Goal: Information Seeking & Learning: Learn about a topic

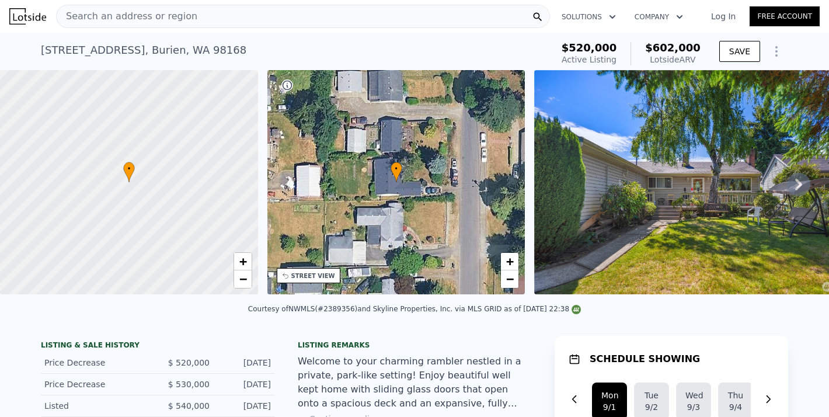
click at [237, 18] on div "Search an address or region" at bounding box center [303, 16] width 494 height 23
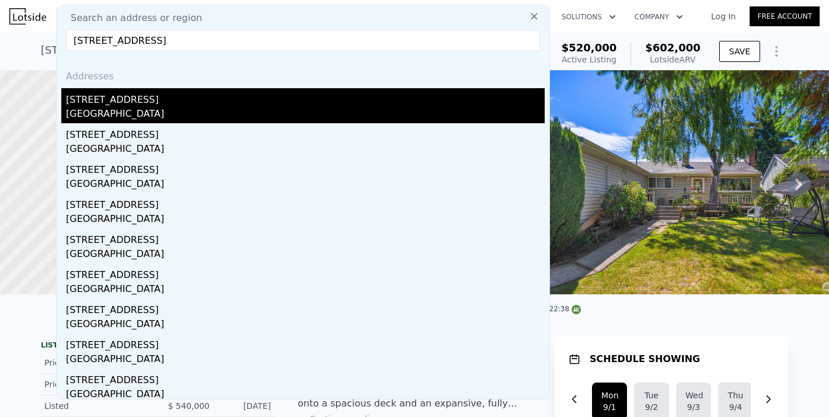
type input "[STREET_ADDRESS]"
click at [123, 99] on div "[STREET_ADDRESS]" at bounding box center [305, 97] width 479 height 19
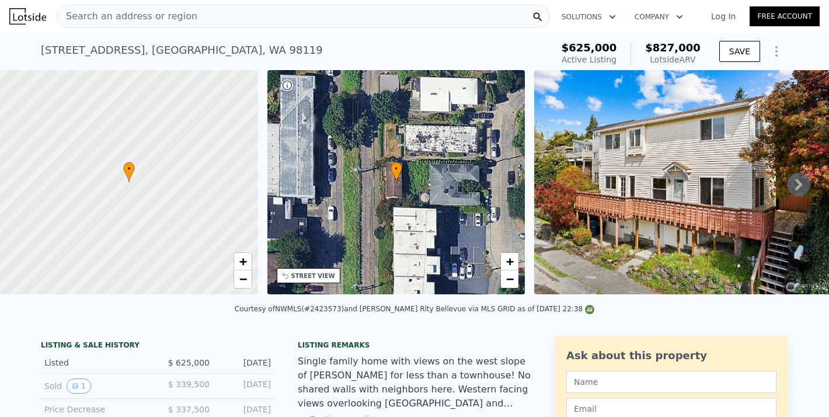
click at [236, 22] on div "Search an address or region" at bounding box center [303, 16] width 494 height 23
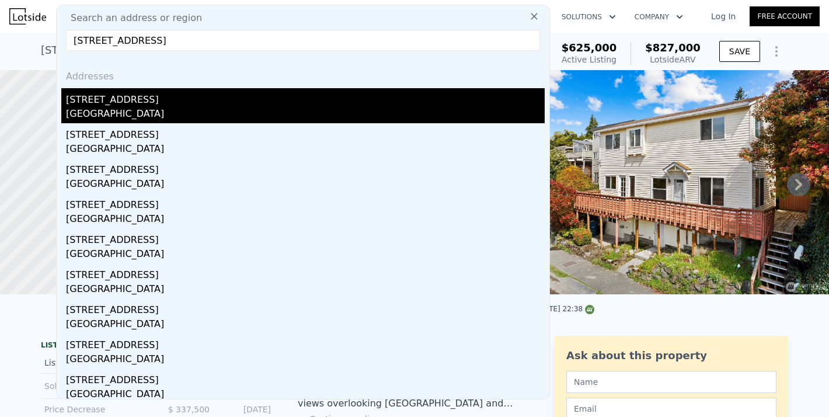
type input "[STREET_ADDRESS]"
click at [120, 107] on div "[GEOGRAPHIC_DATA]" at bounding box center [305, 115] width 479 height 16
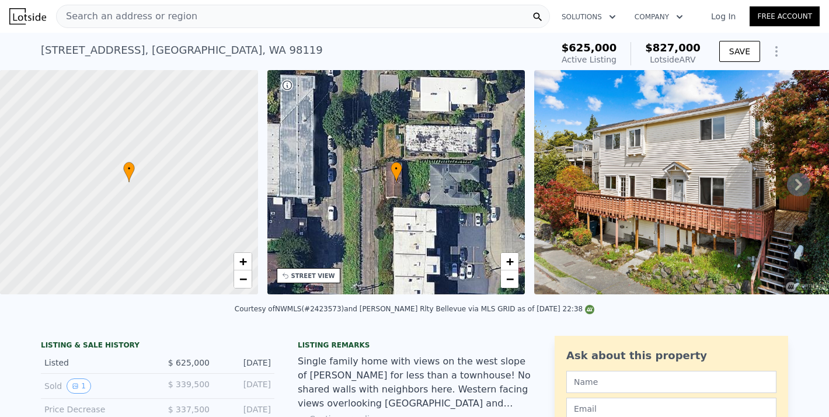
type input "2"
type input "1"
type input "1460"
type input "2510"
type input "3001"
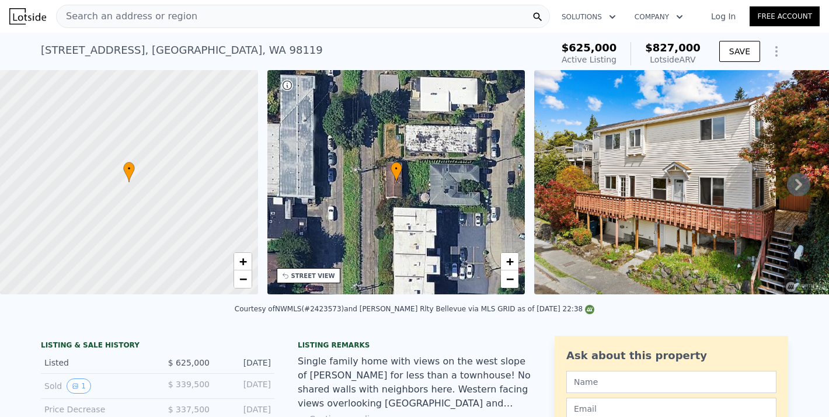
type input "7260"
type input "$ 924,000"
type input "7"
type input "$ 264,219"
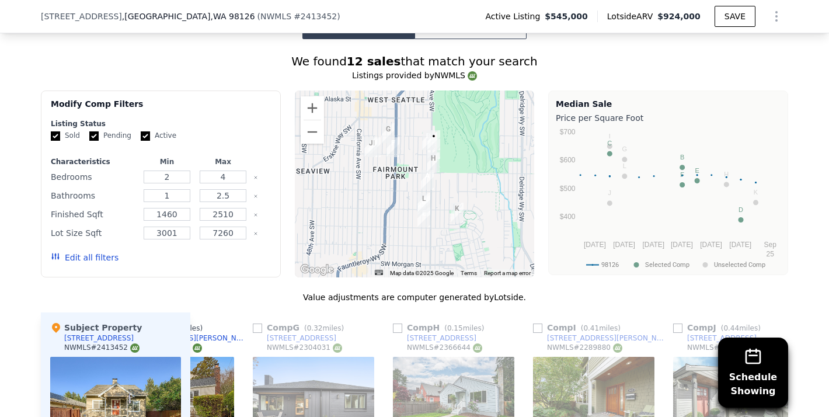
scroll to position [1071, 0]
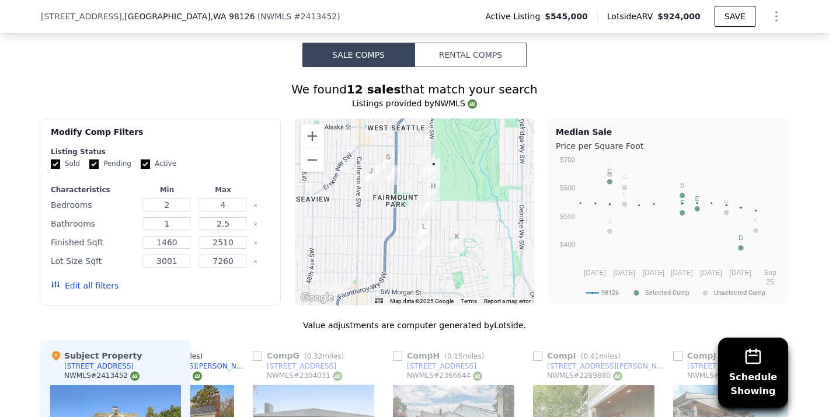
click at [80, 280] on button "Edit all filters" at bounding box center [85, 286] width 68 height 12
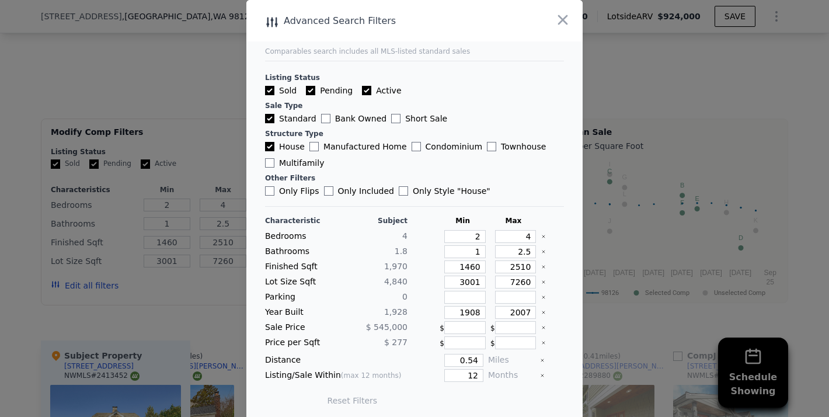
click at [308, 96] on label "Pending" at bounding box center [329, 91] width 47 height 12
click at [308, 95] on input "Pending" at bounding box center [310, 90] width 9 height 9
checkbox input "false"
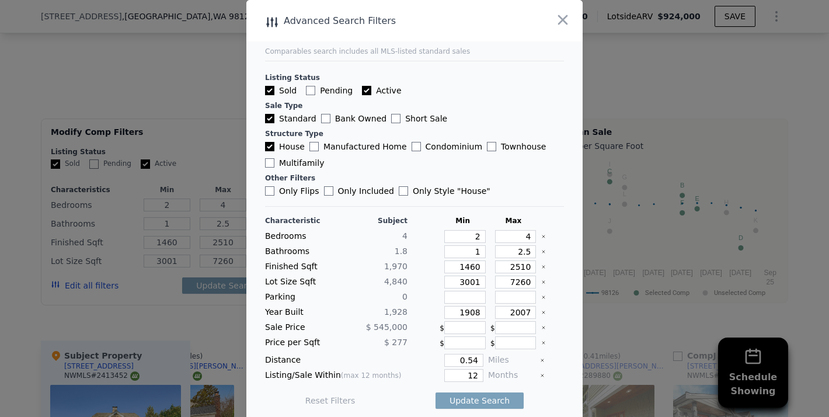
checkbox input "false"
click at [364, 93] on input "Active" at bounding box center [366, 90] width 9 height 9
checkbox input "false"
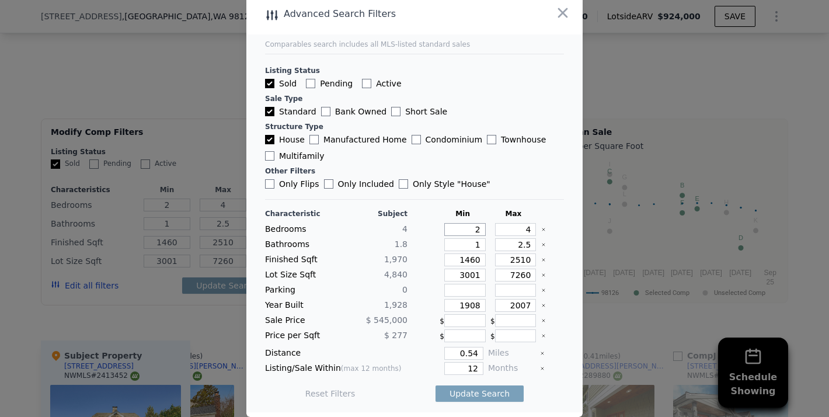
click at [477, 233] on input "2" at bounding box center [464, 229] width 41 height 13
click at [524, 257] on input "2510" at bounding box center [515, 259] width 41 height 13
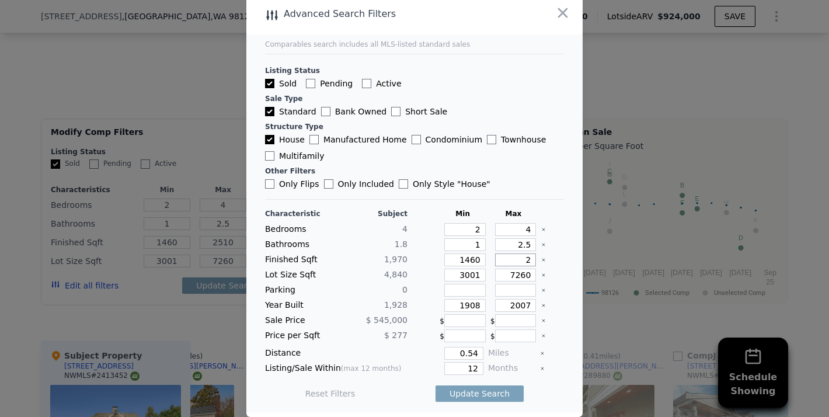
type input "22"
type input "2"
type input "20"
type input "2"
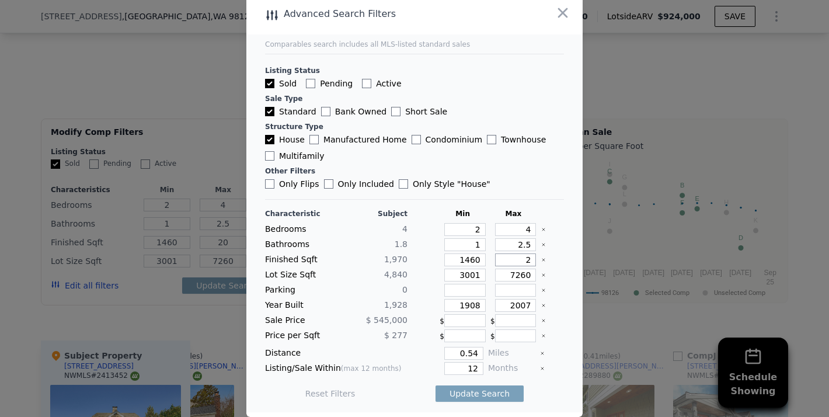
type input "2"
type input "22"
type input "220"
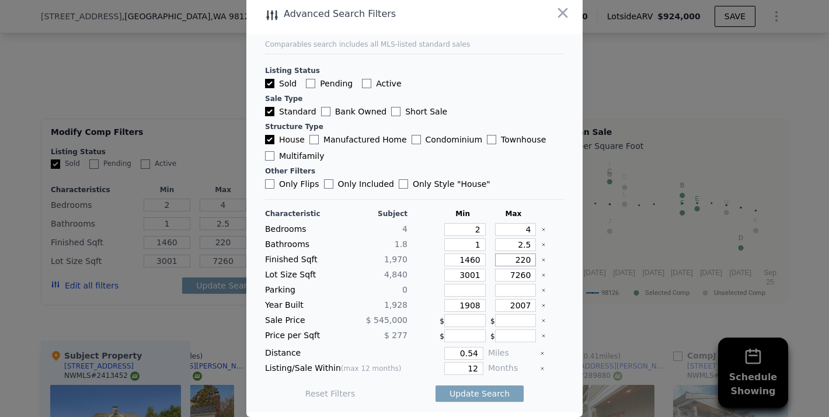
type input "2200"
click at [519, 272] on input "7260" at bounding box center [515, 275] width 41 height 13
click at [522, 276] on input "7260" at bounding box center [515, 275] width 41 height 13
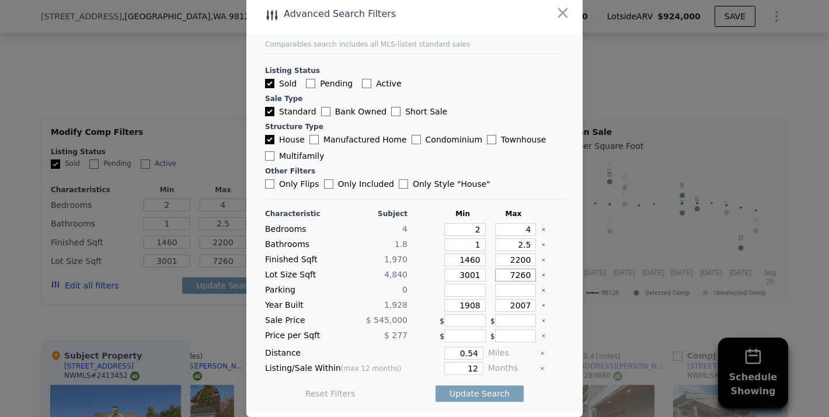
click at [522, 276] on input "7260" at bounding box center [515, 275] width 41 height 13
type input "5"
type input "55"
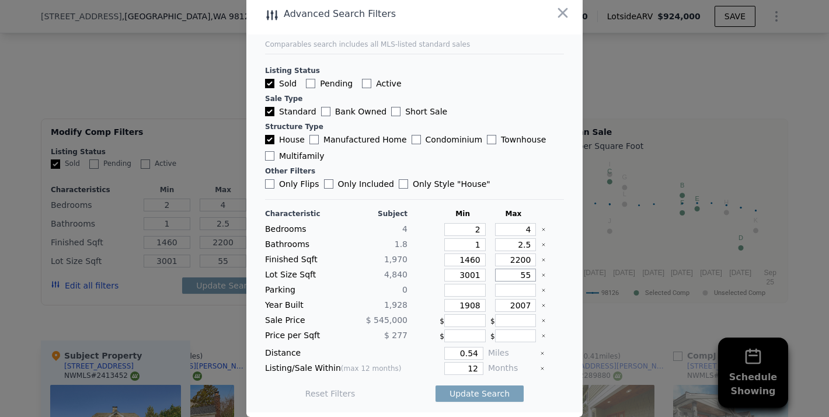
type input "550"
type input "5500"
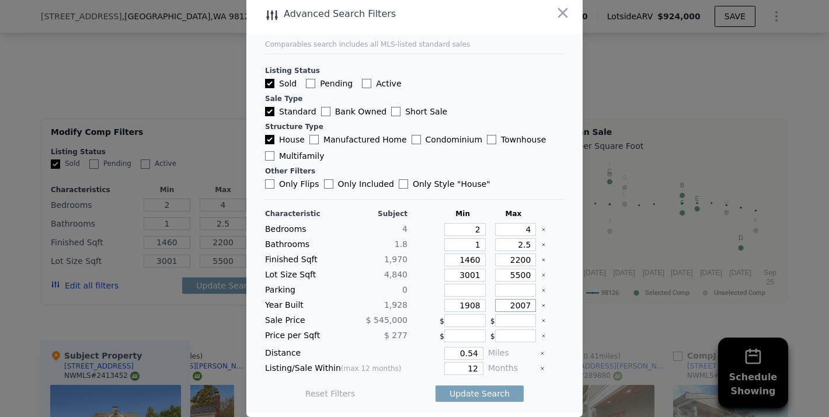
click at [522, 305] on input "2007" at bounding box center [515, 305] width 41 height 13
click at [527, 305] on input "2007" at bounding box center [515, 305] width 41 height 13
type input "1950"
click at [476, 355] on input "0.54" at bounding box center [463, 353] width 39 height 13
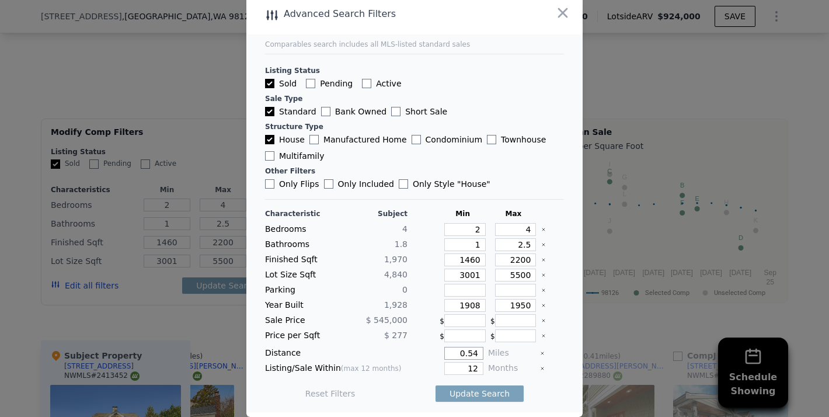
click at [476, 355] on input "0.54" at bounding box center [463, 353] width 39 height 13
type input "1"
click at [475, 366] on input "12" at bounding box center [463, 368] width 39 height 13
type input "3"
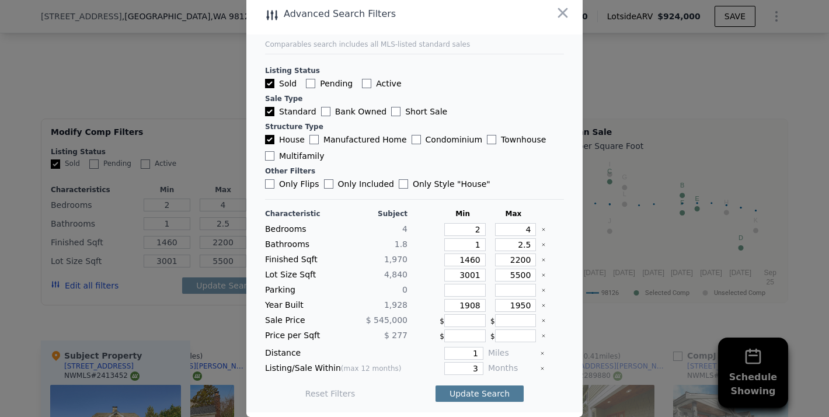
click at [471, 394] on button "Update Search" at bounding box center [480, 393] width 88 height 16
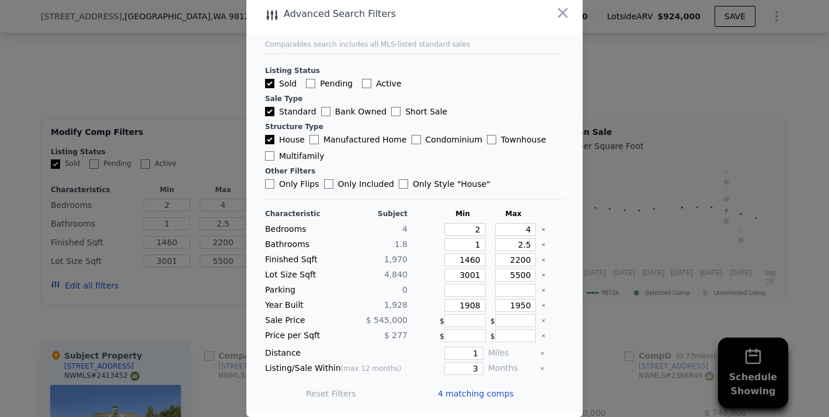
scroll to position [0, 0]
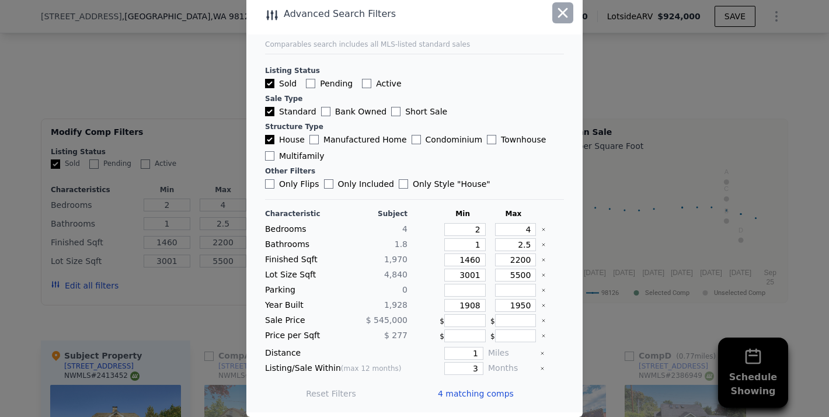
click at [567, 12] on icon "button" at bounding box center [563, 13] width 16 height 16
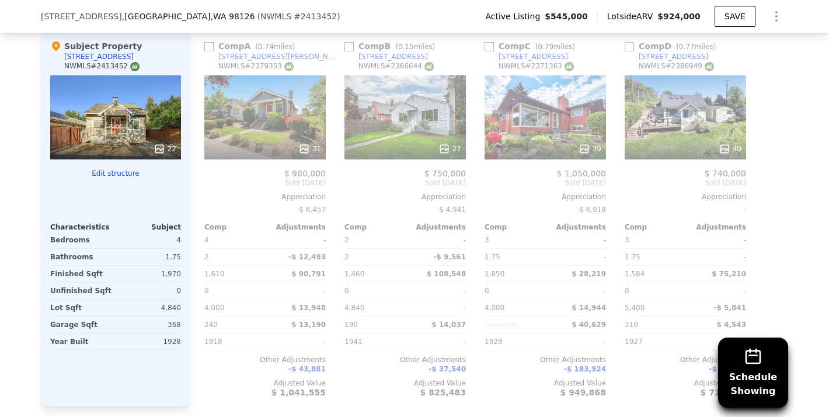
scroll to position [1384, 0]
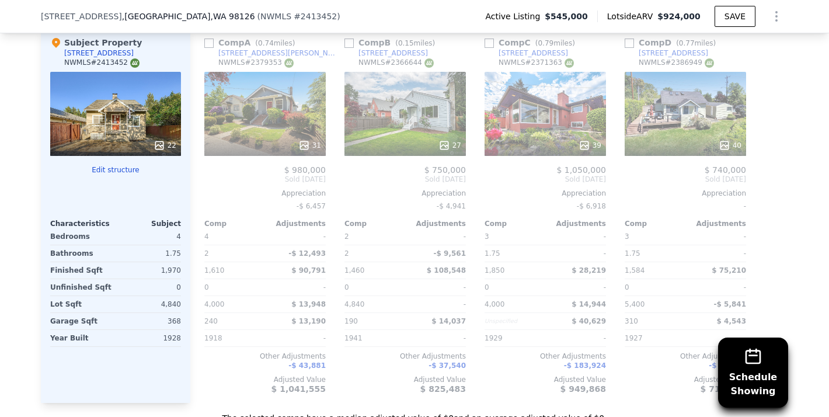
click at [283, 81] on div "31" at bounding box center [264, 114] width 121 height 84
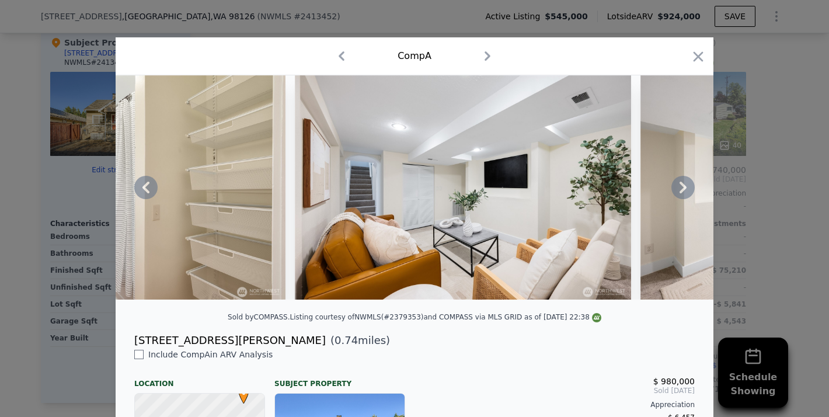
scroll to position [17, 0]
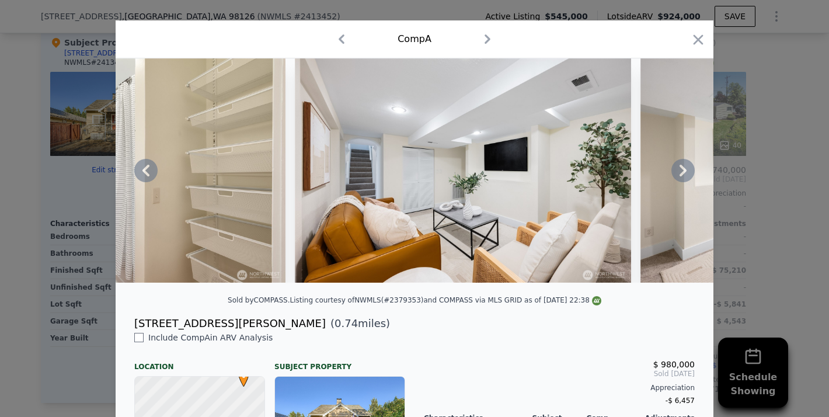
click at [685, 166] on icon at bounding box center [683, 170] width 23 height 23
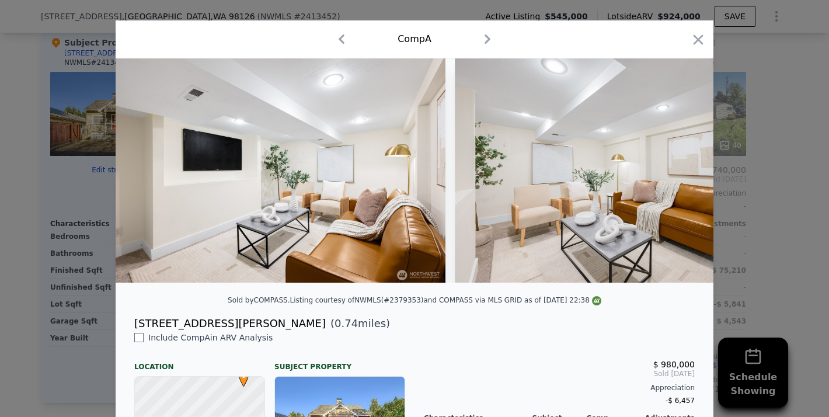
scroll to position [0, 5225]
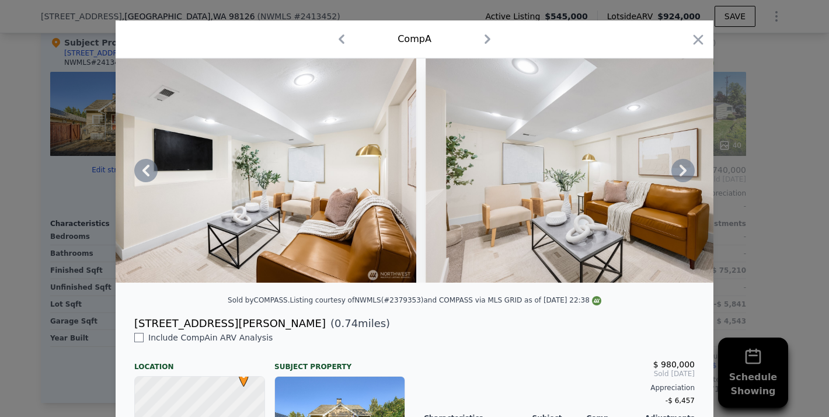
click at [685, 166] on icon at bounding box center [683, 170] width 23 height 23
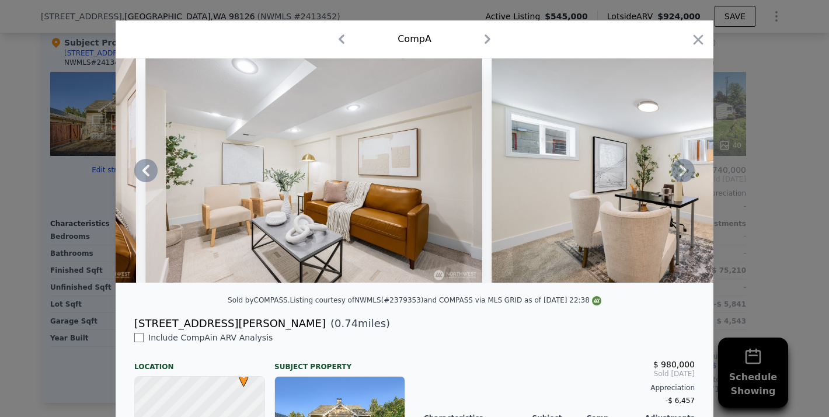
click at [685, 166] on icon at bounding box center [683, 170] width 23 height 23
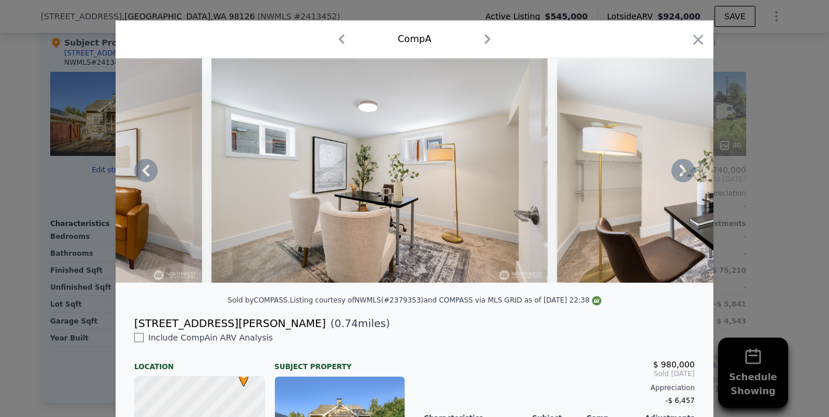
click at [685, 166] on icon at bounding box center [683, 170] width 23 height 23
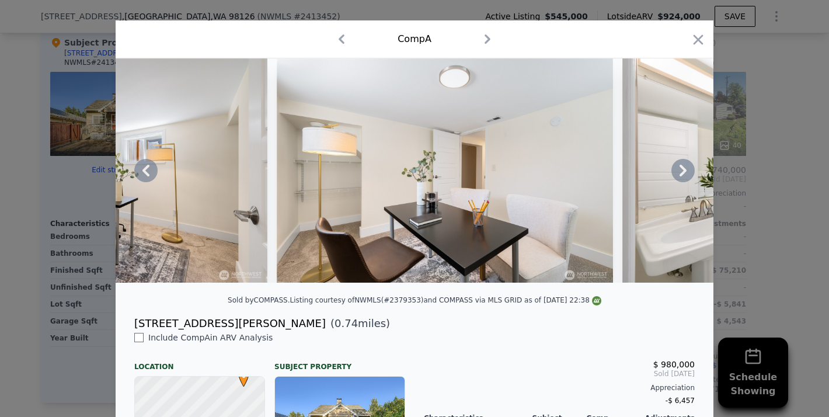
click at [685, 166] on icon at bounding box center [683, 170] width 23 height 23
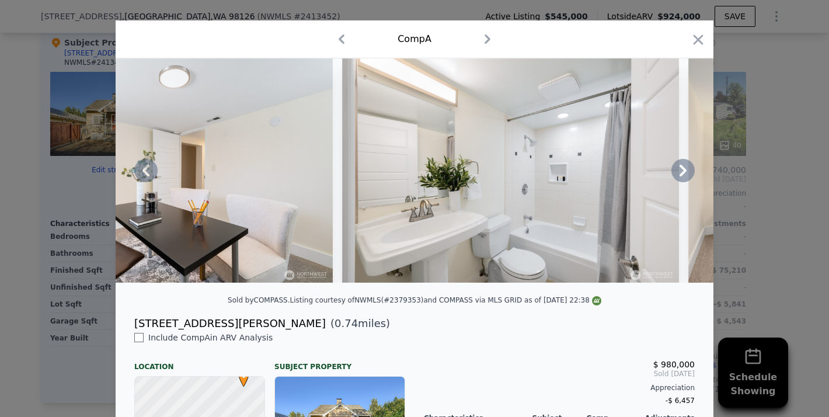
click at [685, 166] on icon at bounding box center [683, 170] width 23 height 23
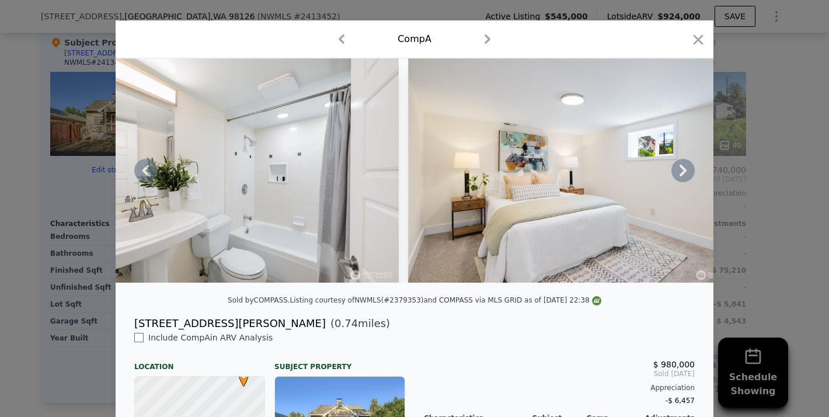
click at [685, 166] on icon at bounding box center [683, 170] width 23 height 23
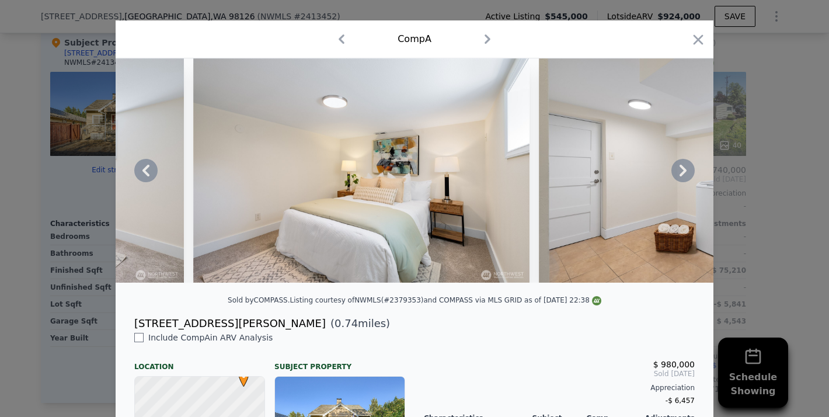
click at [685, 166] on icon at bounding box center [683, 170] width 23 height 23
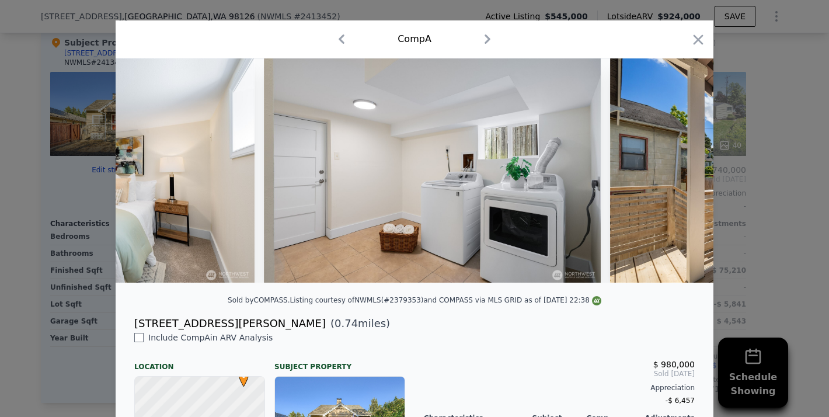
scroll to position [0, 7467]
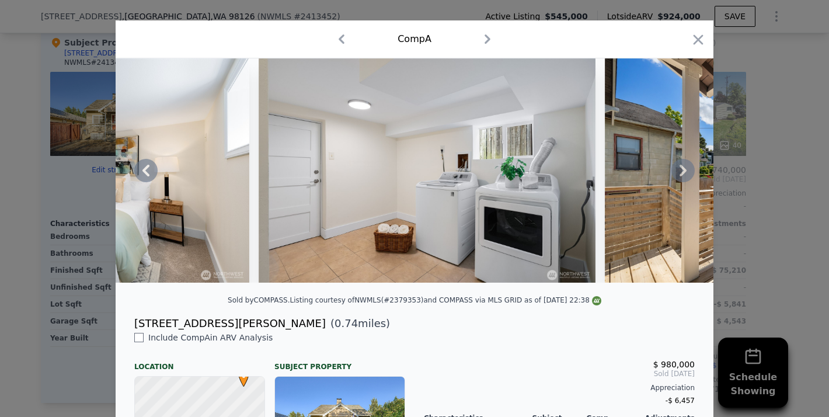
click at [689, 166] on icon at bounding box center [683, 170] width 23 height 23
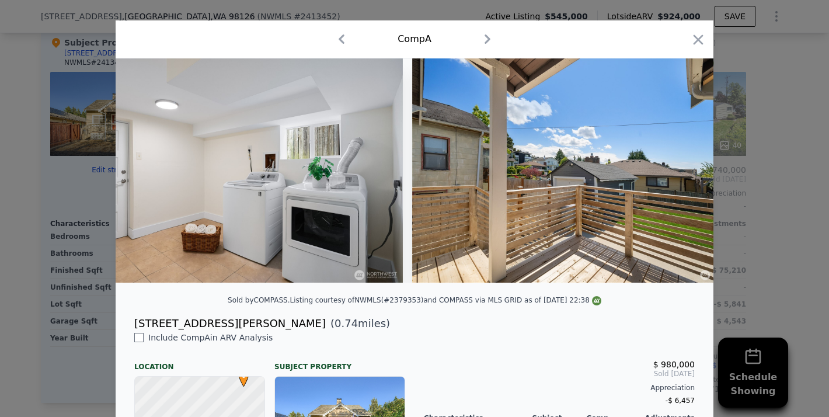
click at [689, 166] on div at bounding box center [415, 170] width 598 height 224
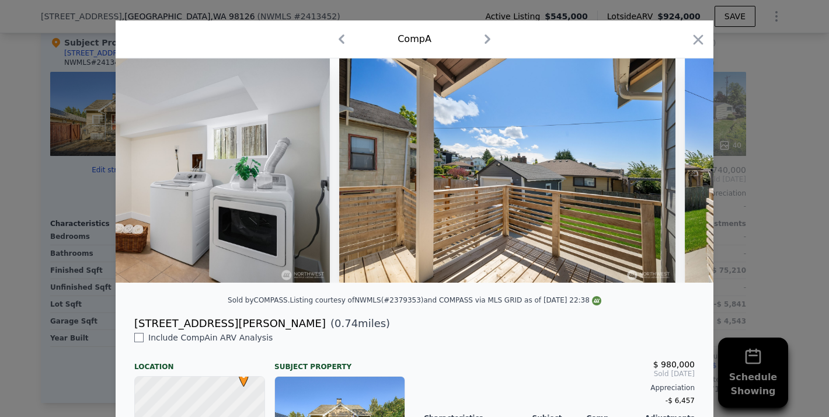
scroll to position [0, 7748]
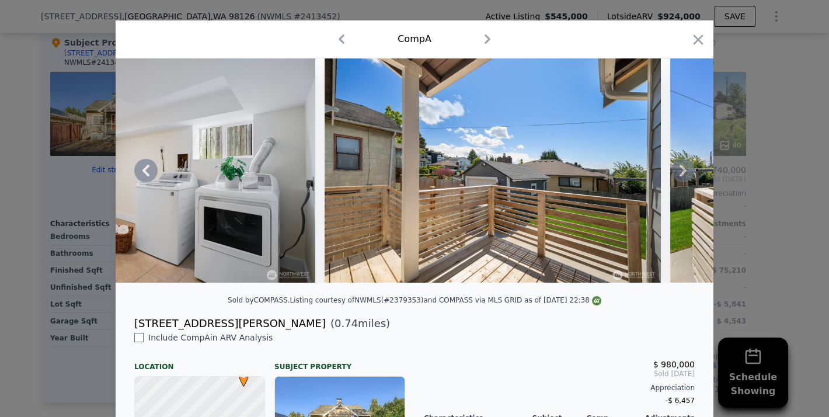
click at [685, 167] on icon at bounding box center [683, 170] width 23 height 23
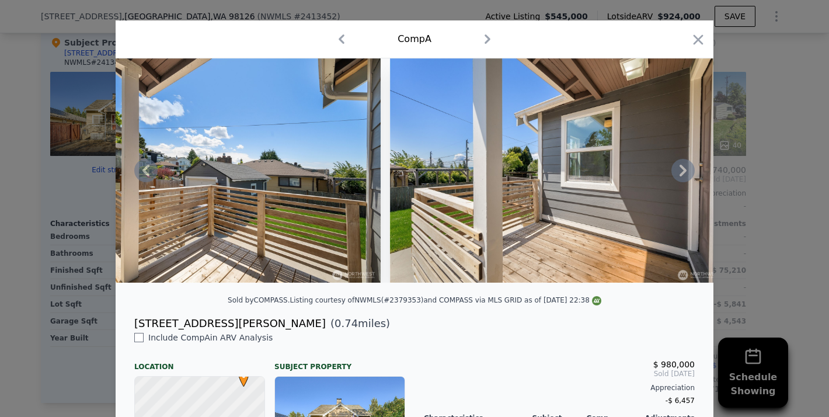
click at [685, 167] on icon at bounding box center [683, 170] width 23 height 23
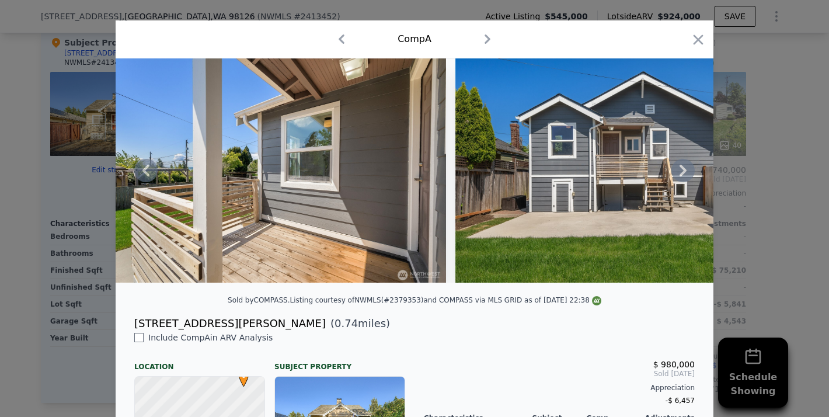
click at [686, 168] on icon at bounding box center [683, 170] width 23 height 23
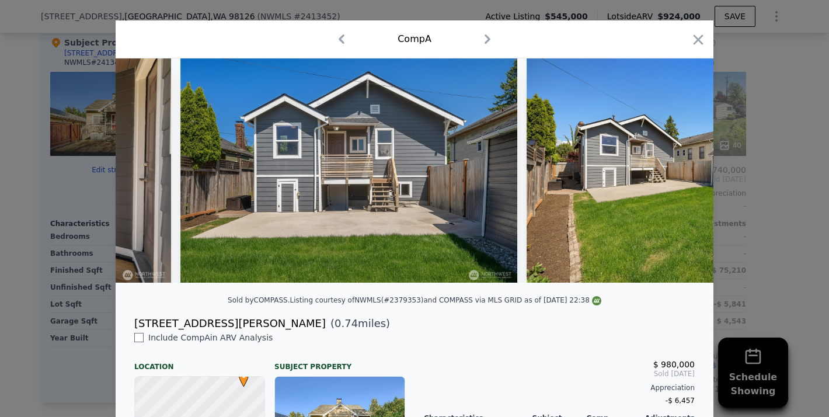
scroll to position [0, 8589]
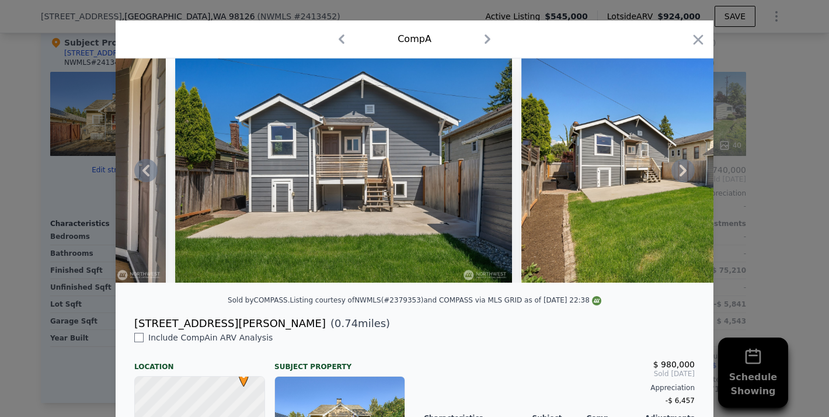
click at [686, 168] on icon at bounding box center [683, 170] width 23 height 23
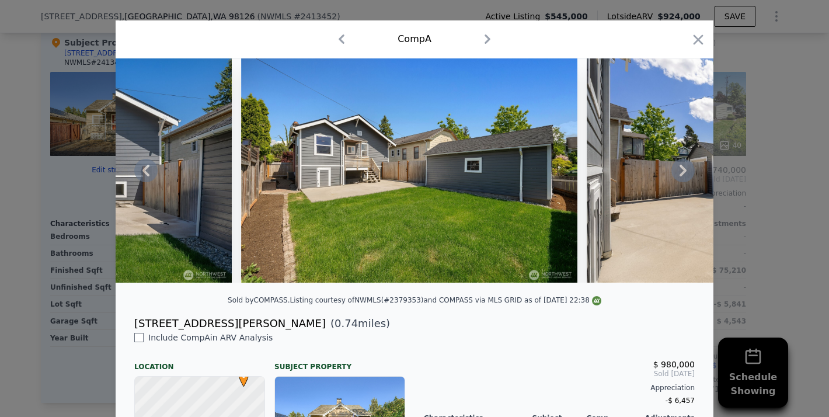
click at [686, 168] on icon at bounding box center [683, 170] width 23 height 23
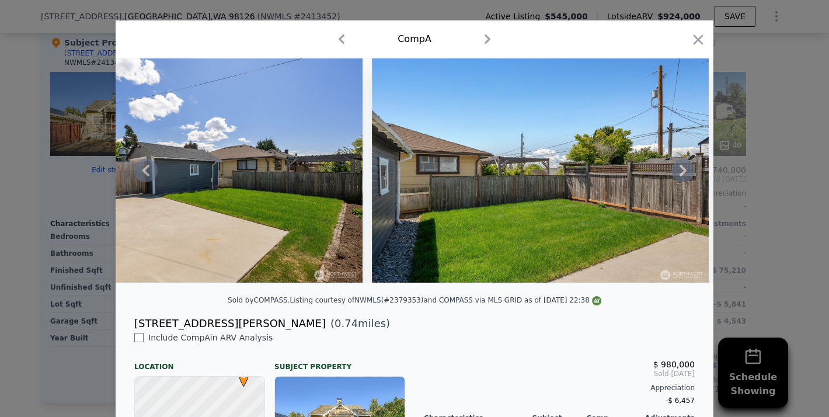
click at [686, 168] on icon at bounding box center [683, 170] width 23 height 23
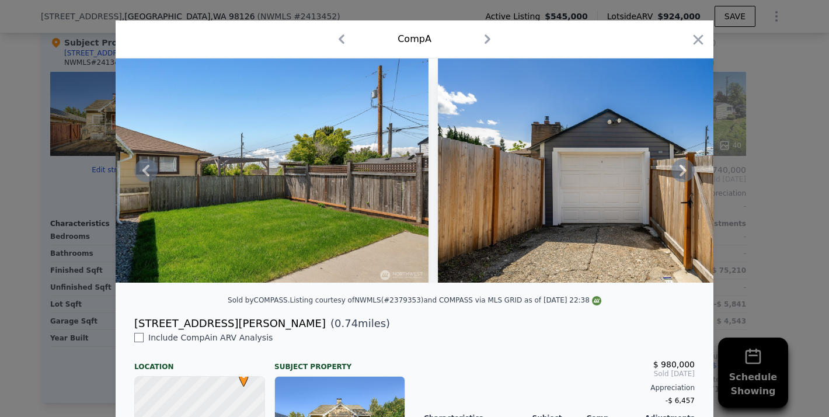
click at [686, 168] on icon at bounding box center [683, 170] width 23 height 23
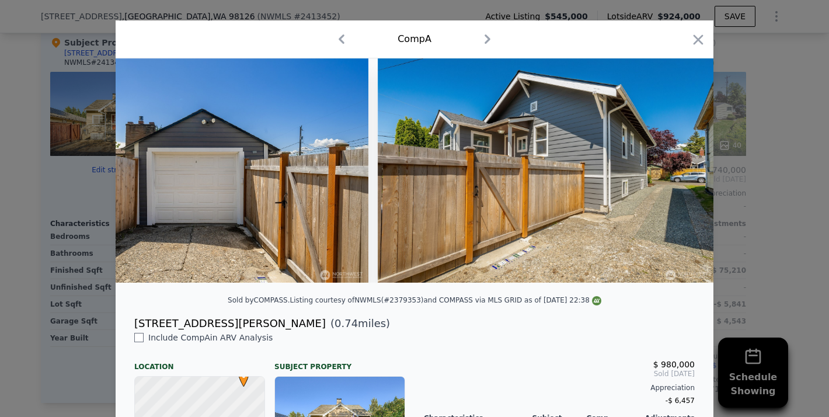
scroll to position [0, 10116]
click at [686, 168] on img at bounding box center [545, 170] width 336 height 224
click at [700, 33] on icon "button" at bounding box center [698, 40] width 16 height 16
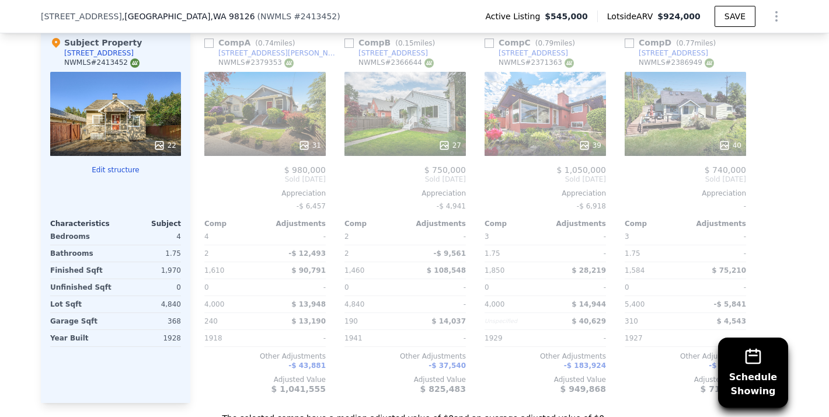
click at [571, 110] on div "39" at bounding box center [545, 114] width 121 height 84
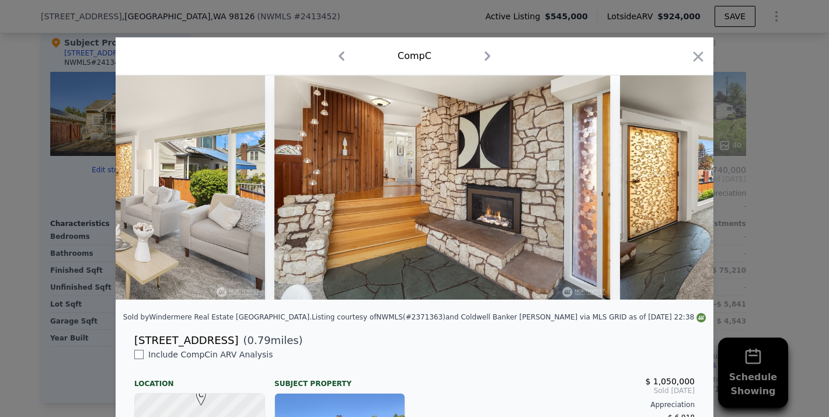
scroll to position [0, 1576]
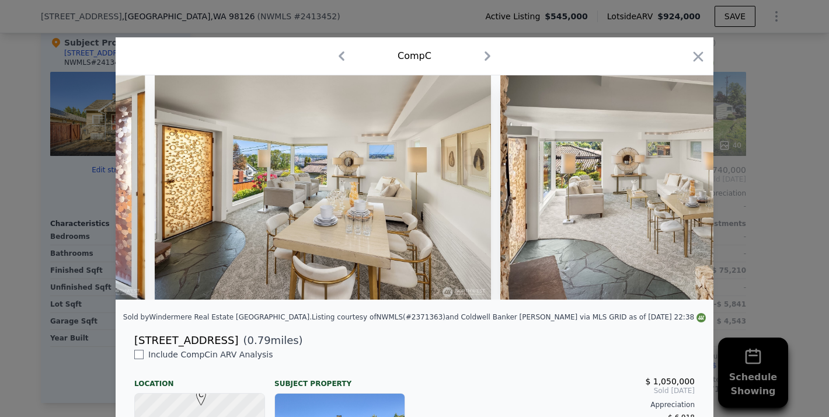
click at [554, 203] on img at bounding box center [669, 187] width 336 height 224
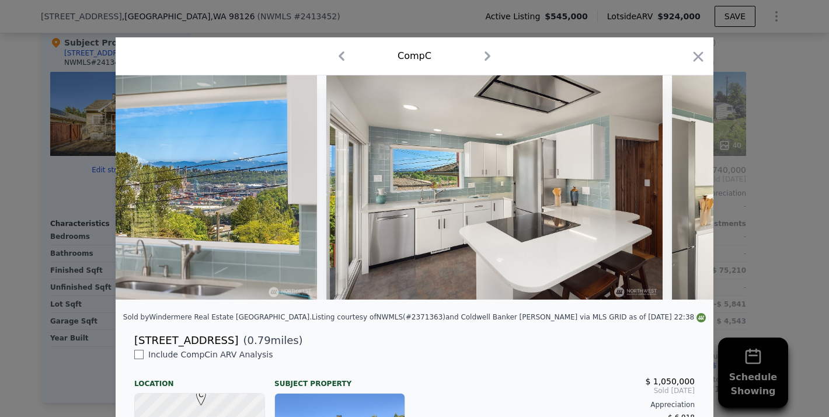
scroll to position [0, 3940]
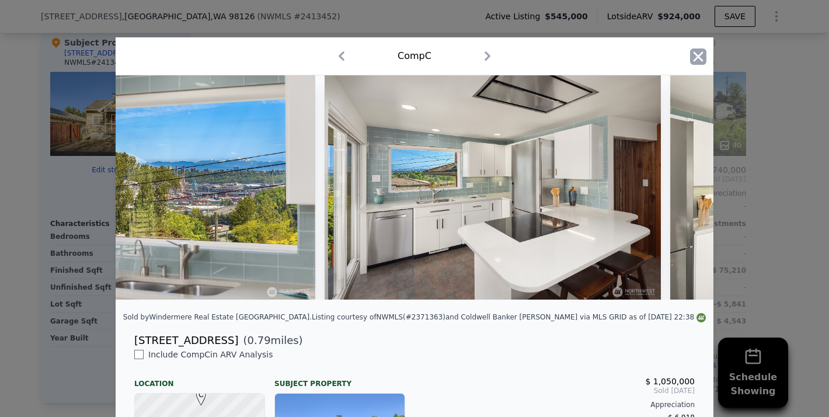
click at [690, 54] on icon "button" at bounding box center [698, 56] width 16 height 16
